Goal: Task Accomplishment & Management: Use online tool/utility

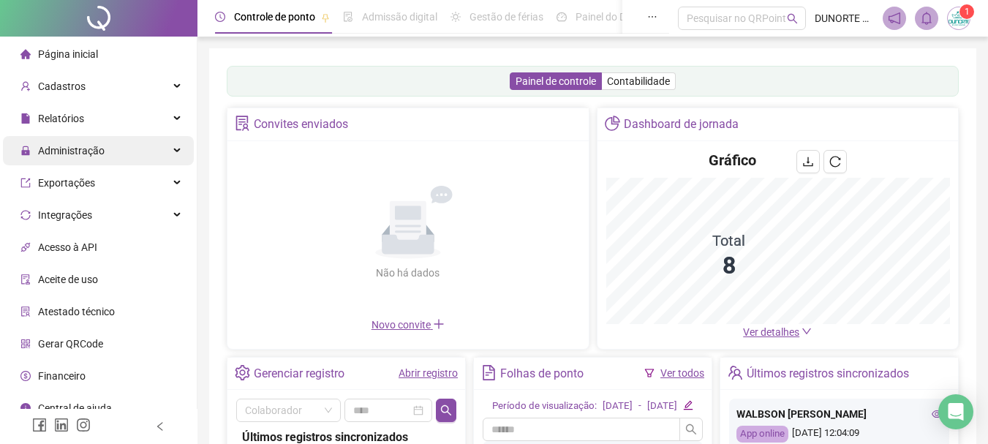
click at [94, 151] on span "Administração" at bounding box center [71, 151] width 67 height 12
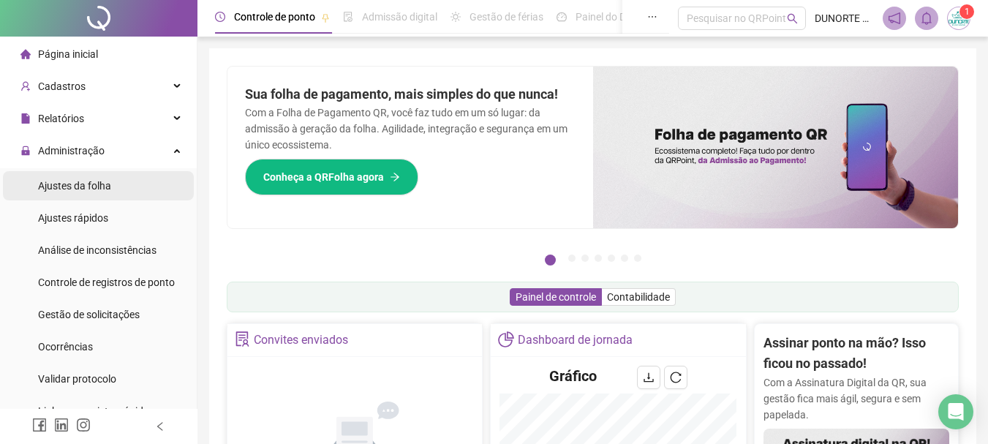
click at [109, 186] on span "Ajustes da folha" at bounding box center [74, 186] width 73 height 12
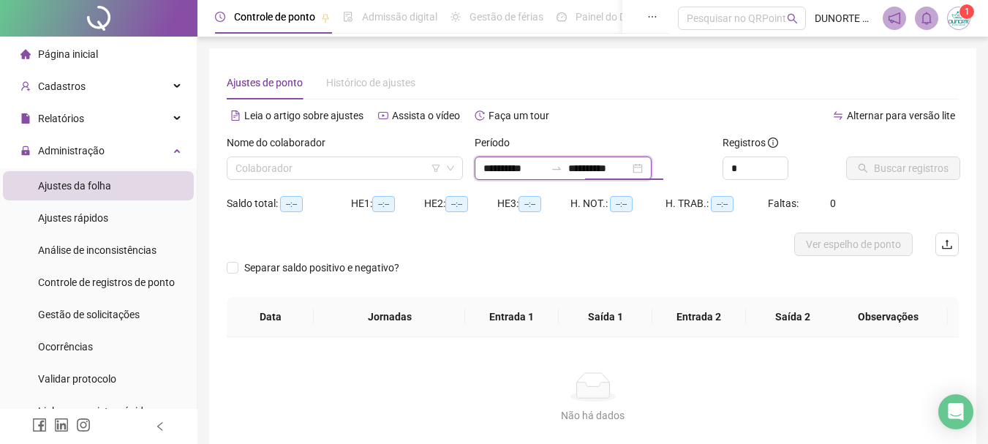
click at [630, 167] on input "**********" at bounding box center [598, 168] width 61 height 16
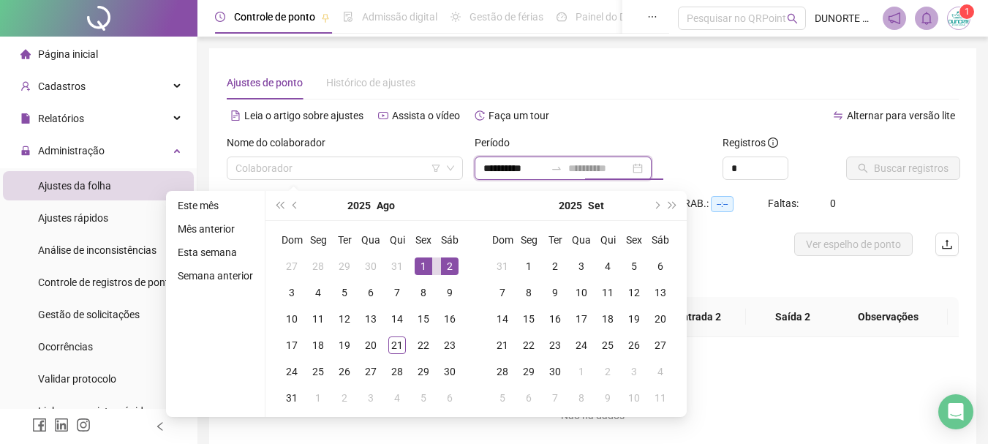
type input "**********"
click at [424, 265] on div "1" at bounding box center [424, 266] width 18 height 18
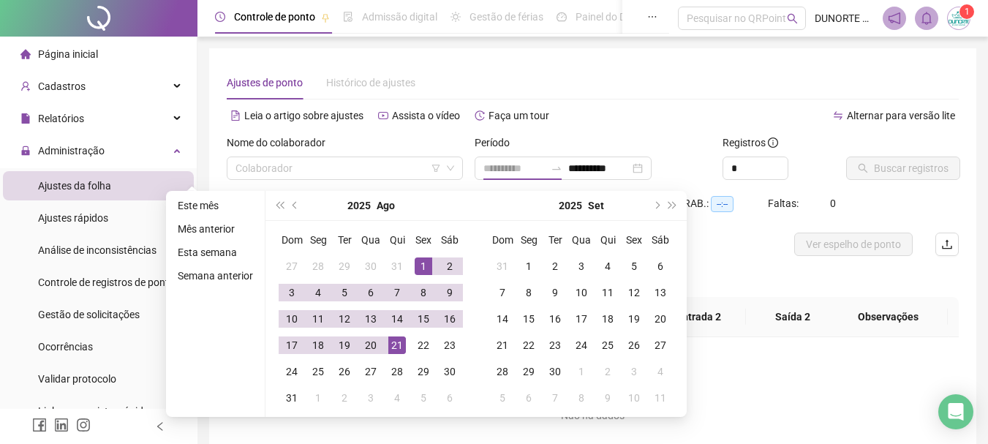
click at [390, 339] on div "21" at bounding box center [397, 345] width 18 height 18
type input "**********"
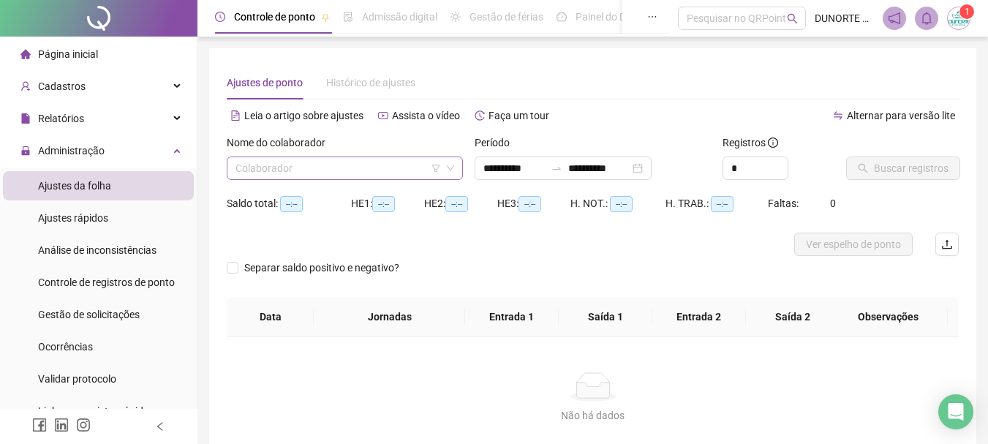
click at [346, 162] on input "search" at bounding box center [337, 168] width 205 height 22
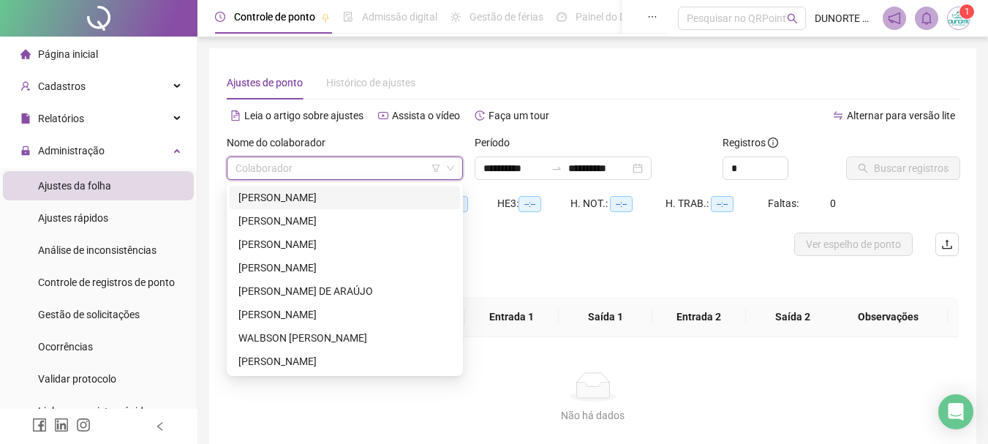
click at [308, 201] on div "[PERSON_NAME]" at bounding box center [344, 197] width 213 height 16
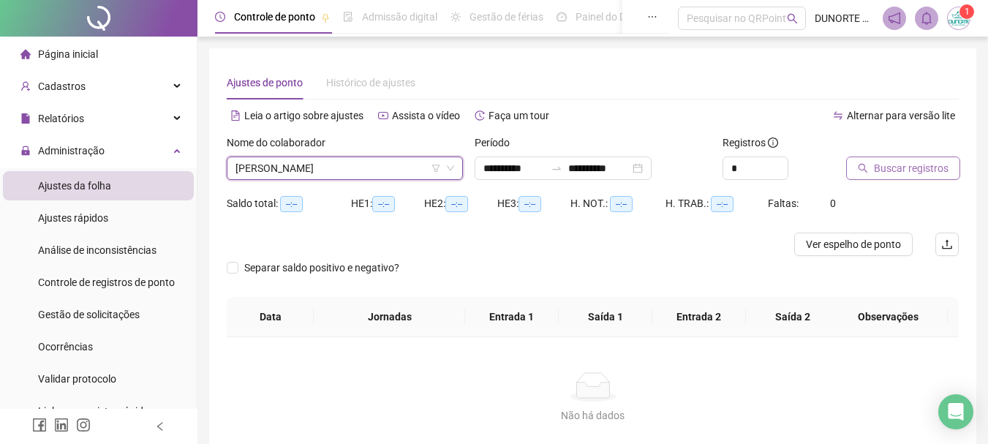
click at [901, 167] on span "Buscar registros" at bounding box center [911, 168] width 75 height 16
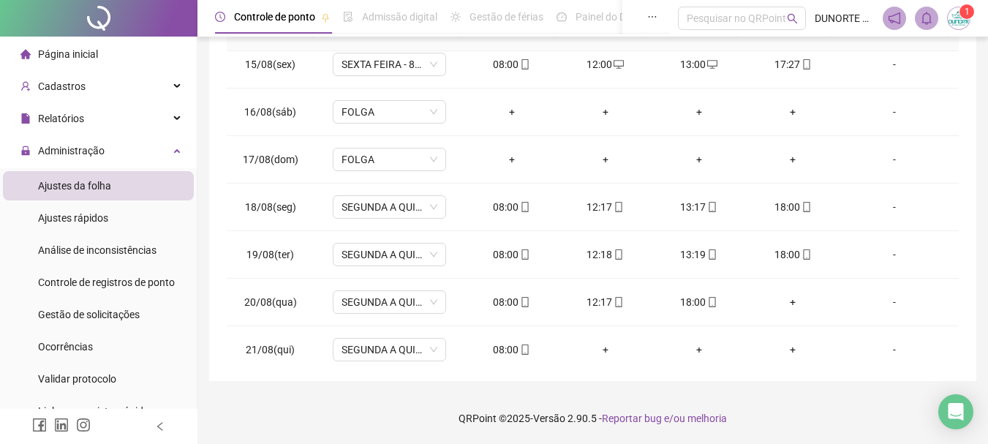
scroll to position [686, 0]
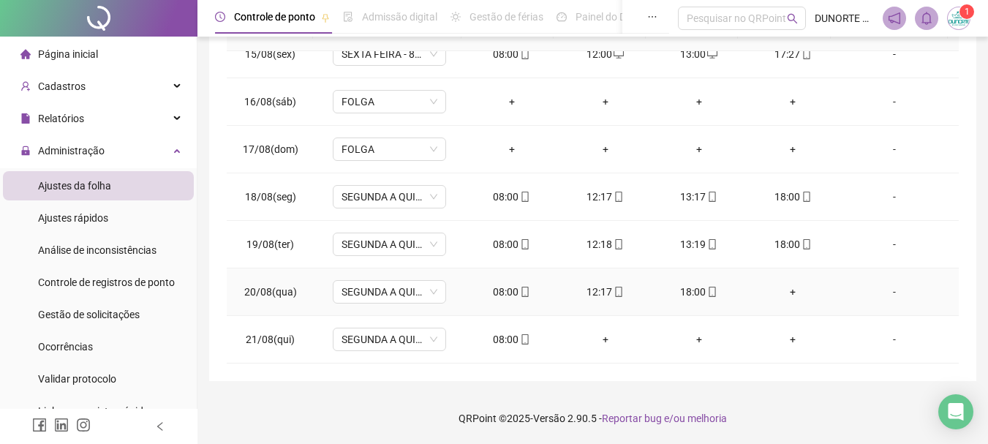
click at [787, 291] on div "+" at bounding box center [793, 292] width 70 height 16
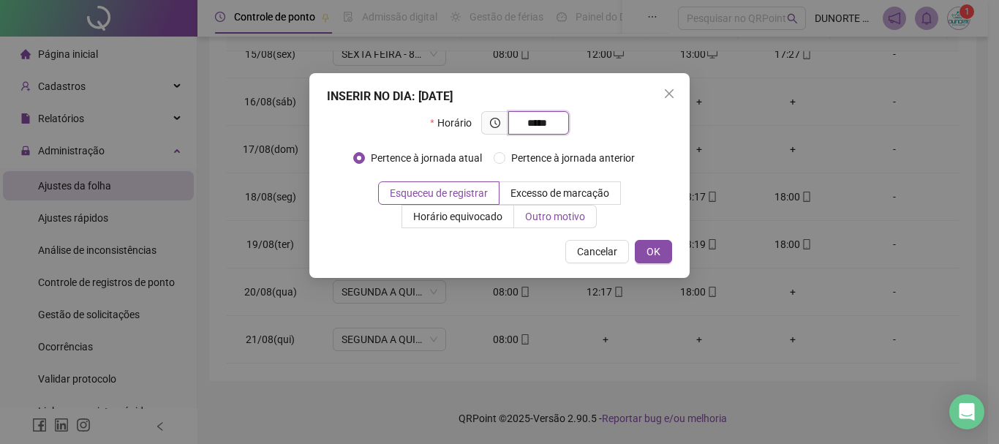
type input "*****"
click at [569, 222] on span "Outro motivo" at bounding box center [555, 217] width 60 height 12
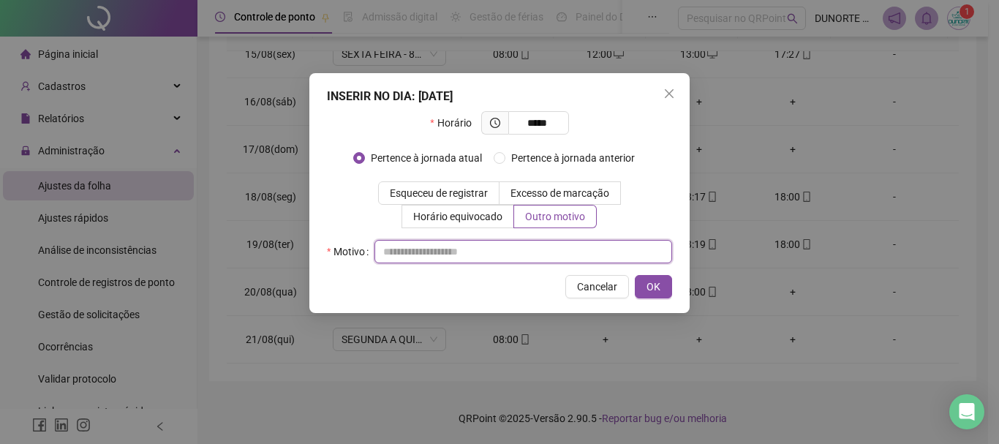
click at [575, 255] on input "text" at bounding box center [523, 251] width 298 height 23
type input "*"
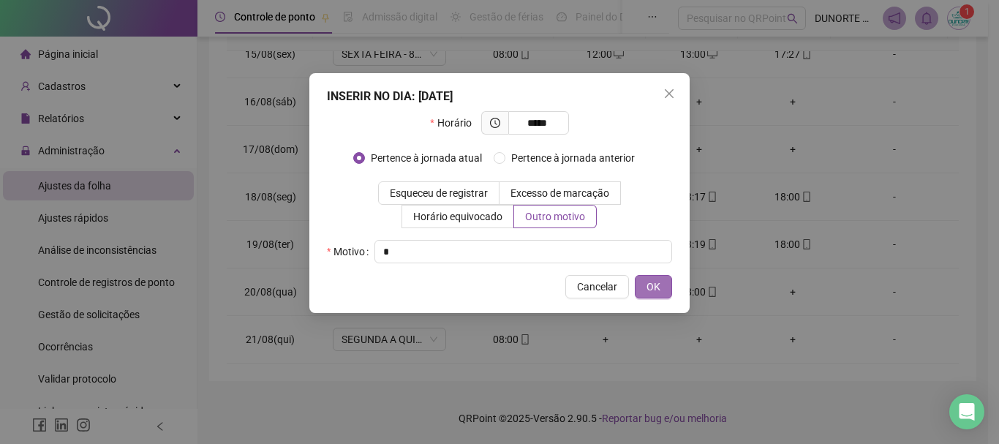
click at [651, 284] on span "OK" at bounding box center [653, 287] width 14 height 16
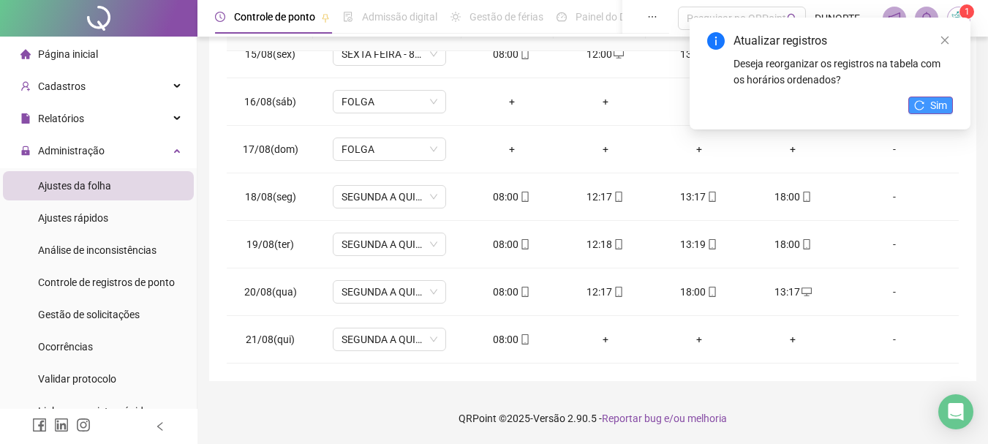
click at [942, 97] on button "Sim" at bounding box center [930, 106] width 45 height 18
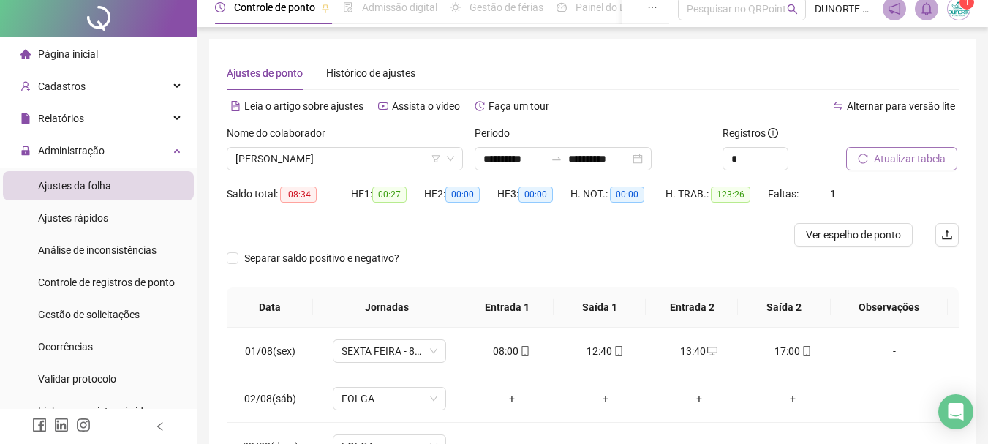
scroll to position [0, 0]
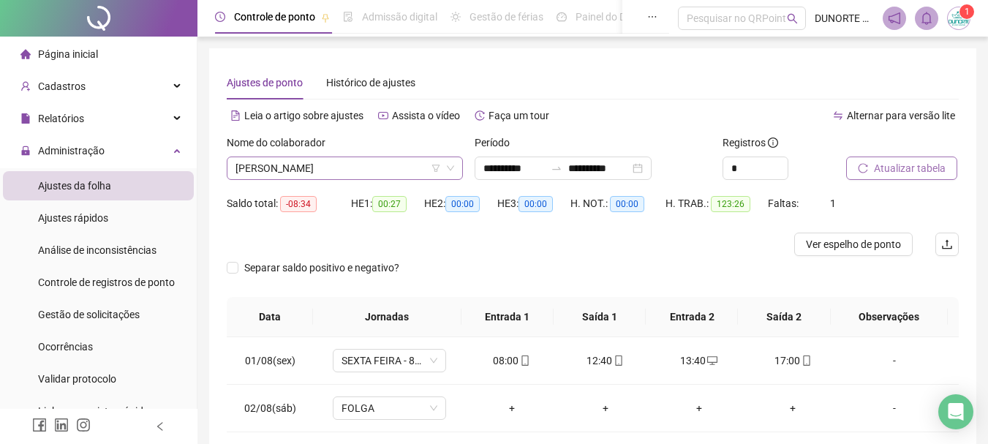
click at [304, 163] on span "[PERSON_NAME]" at bounding box center [344, 168] width 219 height 22
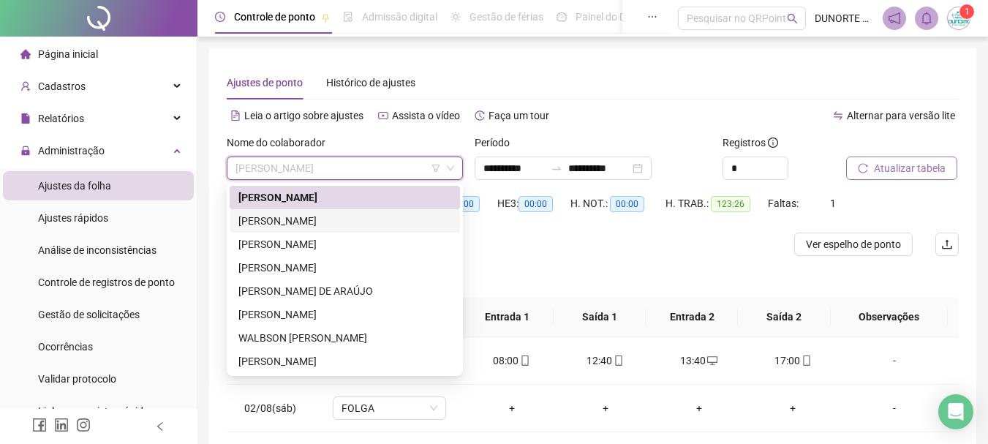
click at [301, 216] on div "[PERSON_NAME]" at bounding box center [344, 221] width 213 height 16
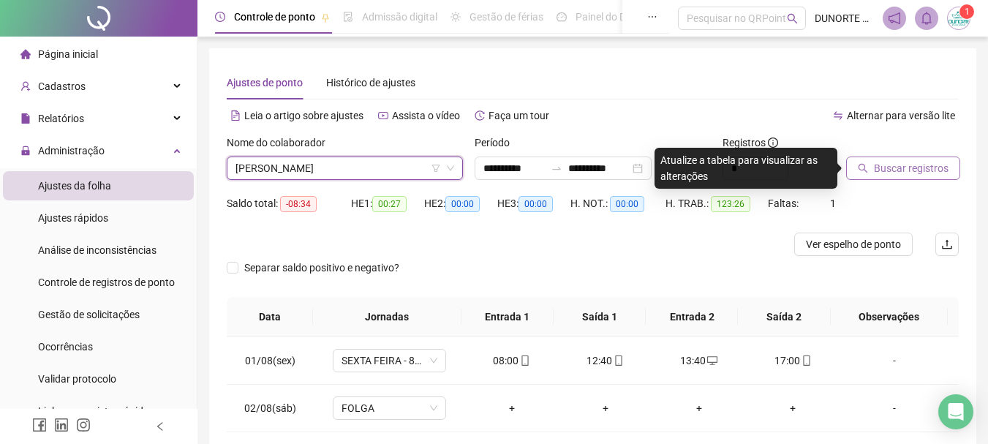
click at [924, 159] on button "Buscar registros" at bounding box center [903, 167] width 114 height 23
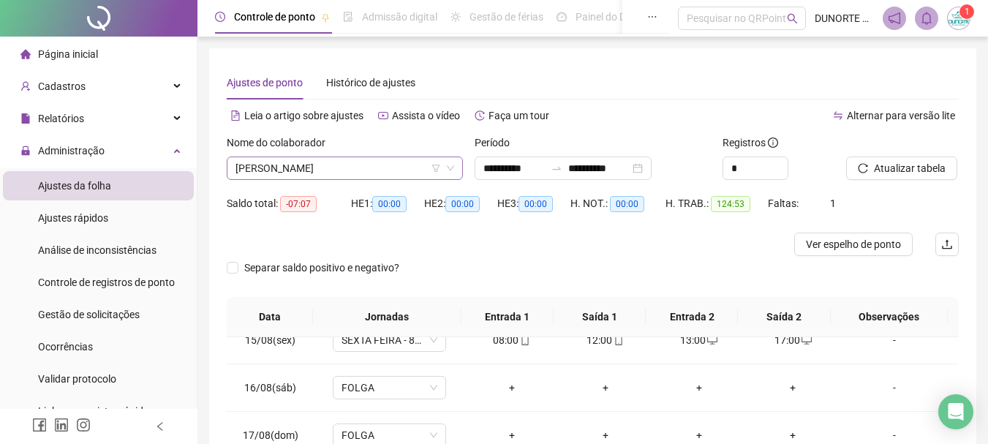
click at [301, 167] on span "[PERSON_NAME]" at bounding box center [344, 168] width 219 height 22
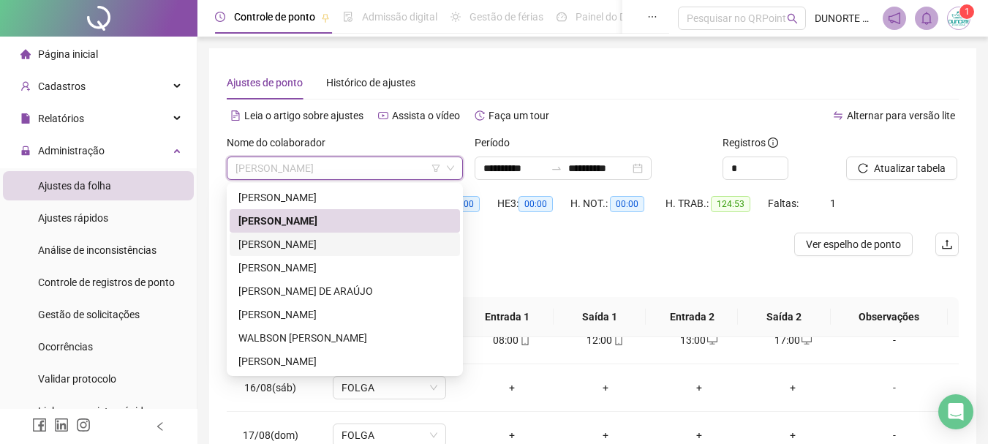
click at [303, 249] on div "[PERSON_NAME]" at bounding box center [344, 244] width 213 height 16
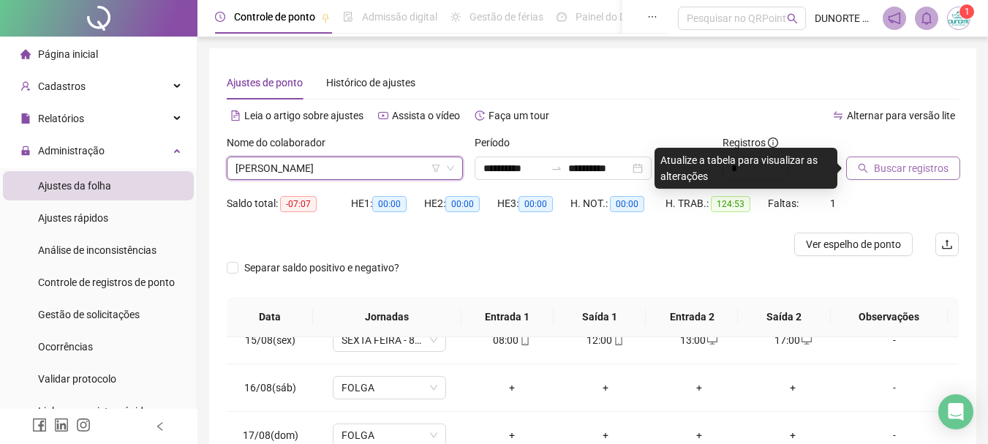
click at [915, 165] on span "Buscar registros" at bounding box center [911, 168] width 75 height 16
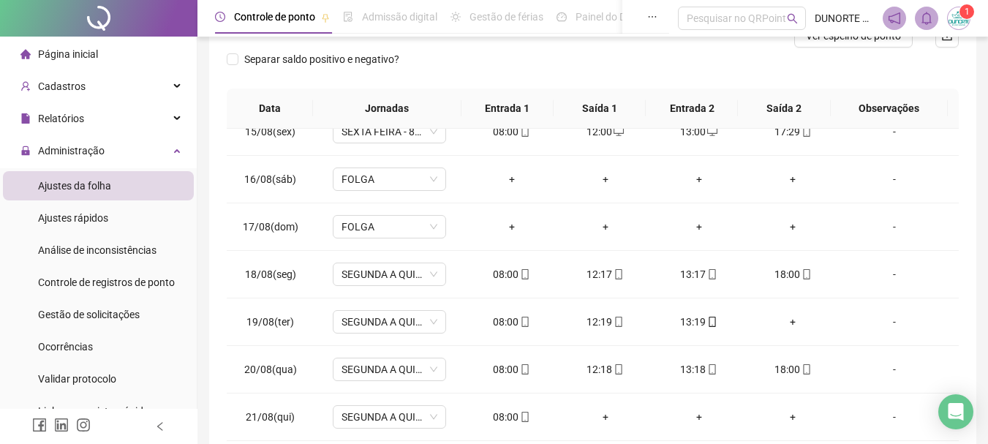
scroll to position [286, 0]
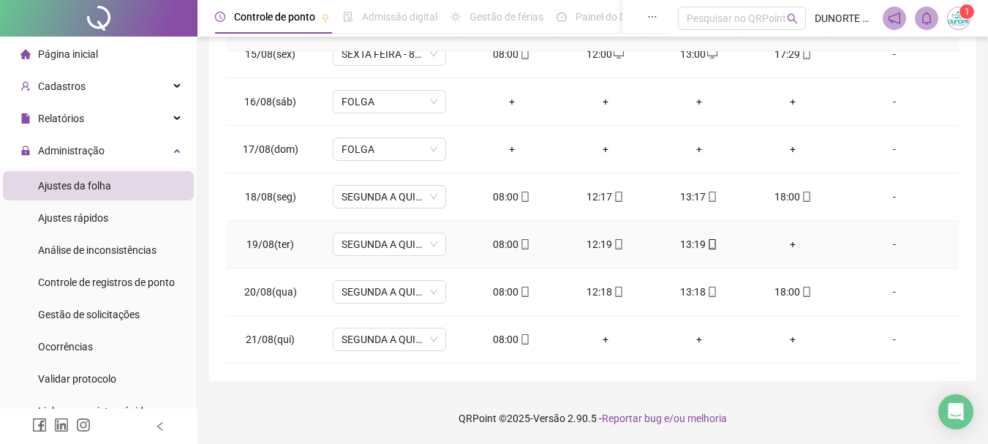
click at [784, 243] on div "+" at bounding box center [793, 244] width 70 height 16
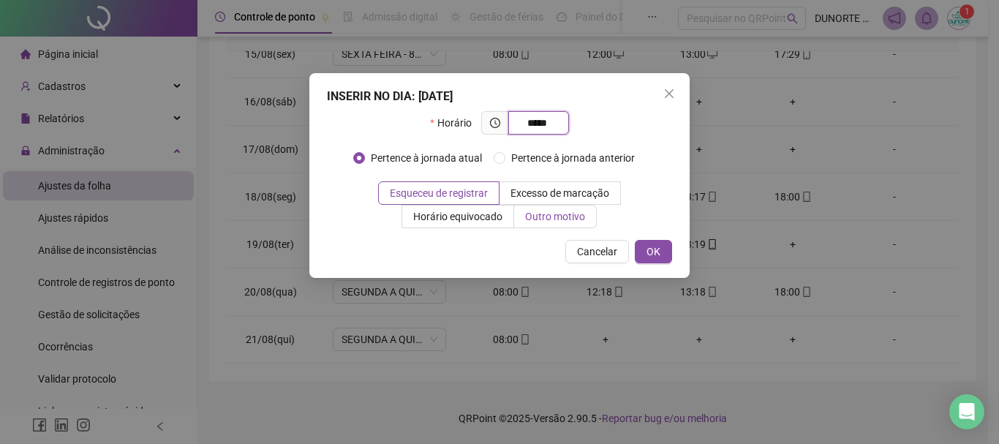
type input "*****"
click at [560, 216] on span "Outro motivo" at bounding box center [555, 217] width 60 height 12
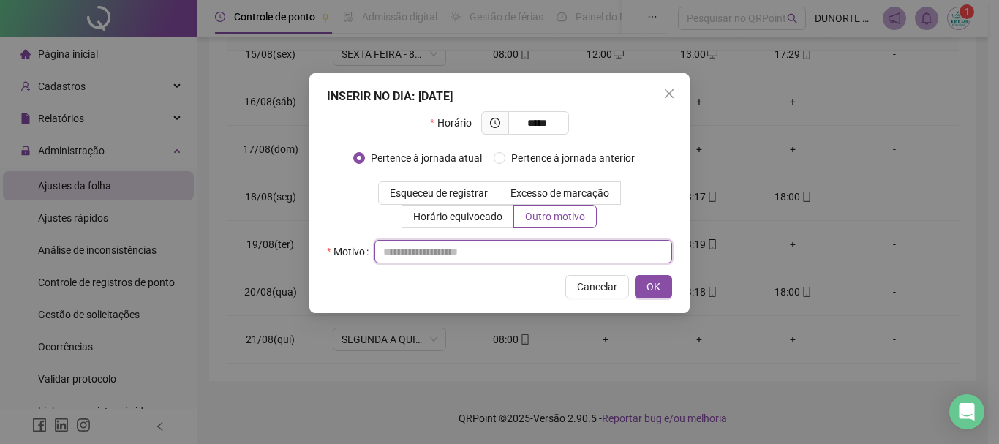
click at [529, 241] on input "text" at bounding box center [523, 251] width 298 height 23
type input "*"
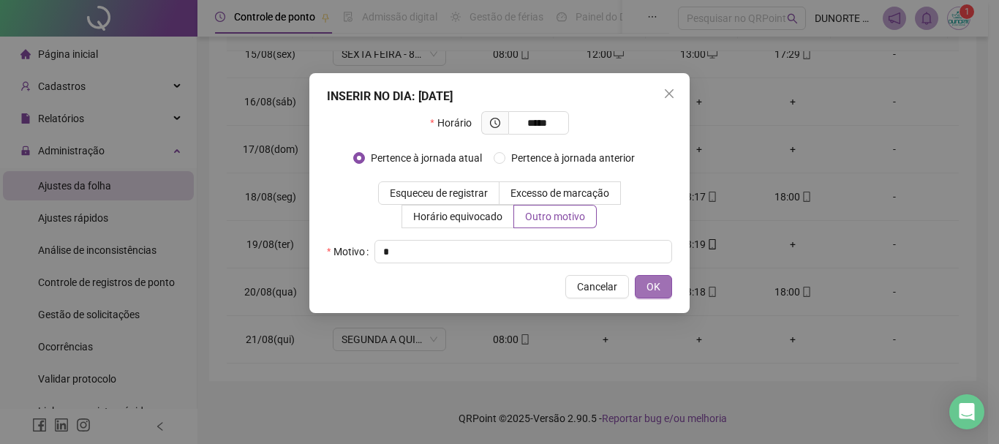
click at [656, 284] on span "OK" at bounding box center [653, 287] width 14 height 16
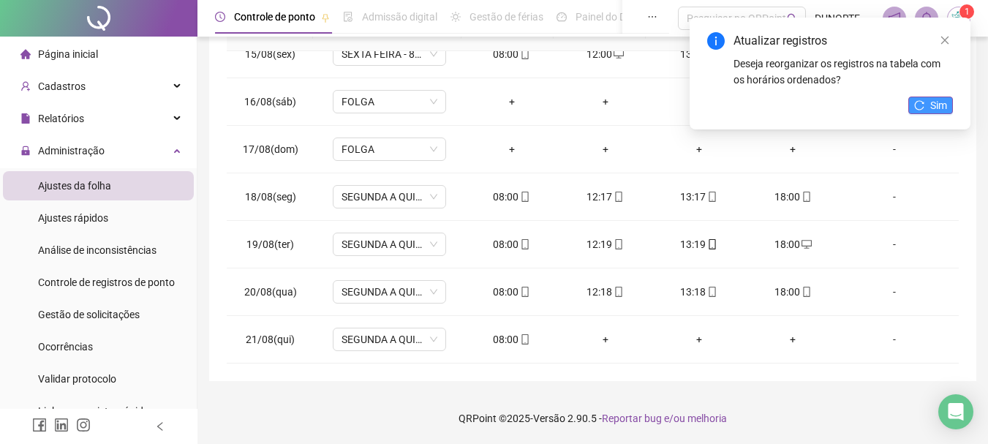
click at [928, 105] on button "Sim" at bounding box center [930, 106] width 45 height 18
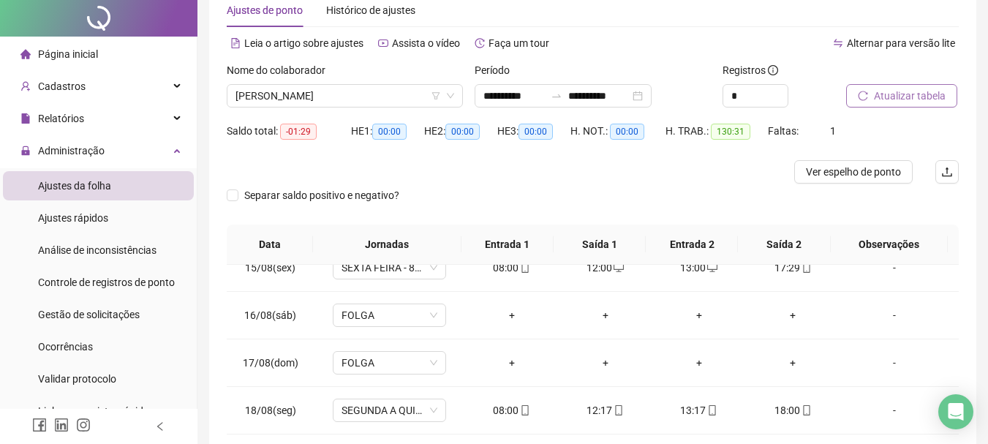
scroll to position [0, 0]
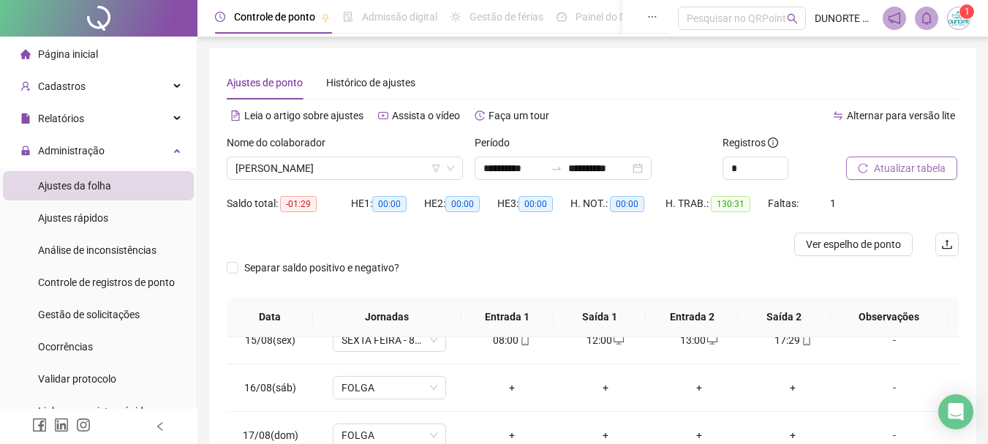
click at [80, 51] on span "Página inicial" at bounding box center [68, 54] width 60 height 12
